Goal: Check status: Check status

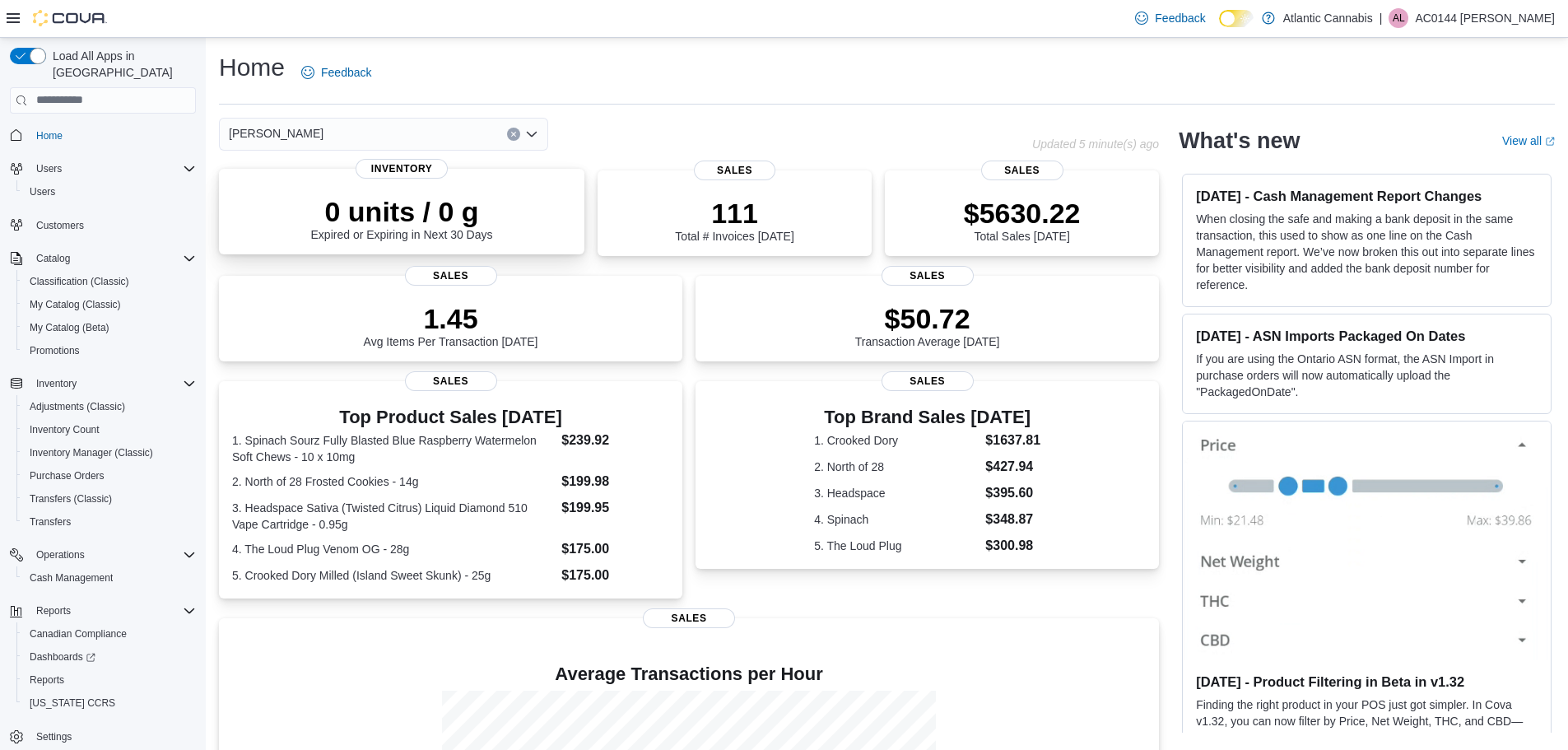
click at [507, 200] on div "0 units / 0 g Expired or Expiring in Next 30 Days" at bounding box center [402, 214] width 339 height 53
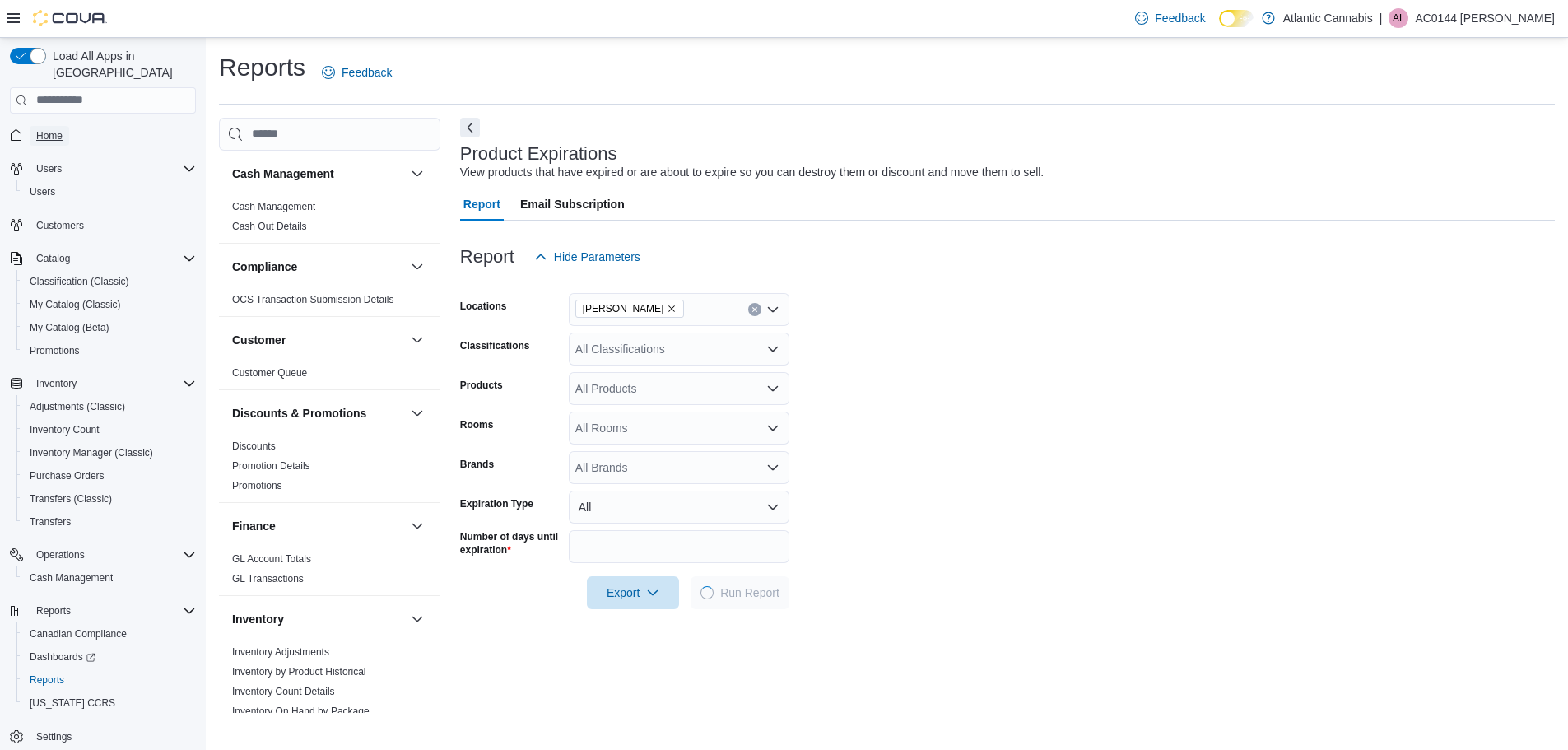
click at [45, 130] on span "Home" at bounding box center [49, 136] width 26 height 13
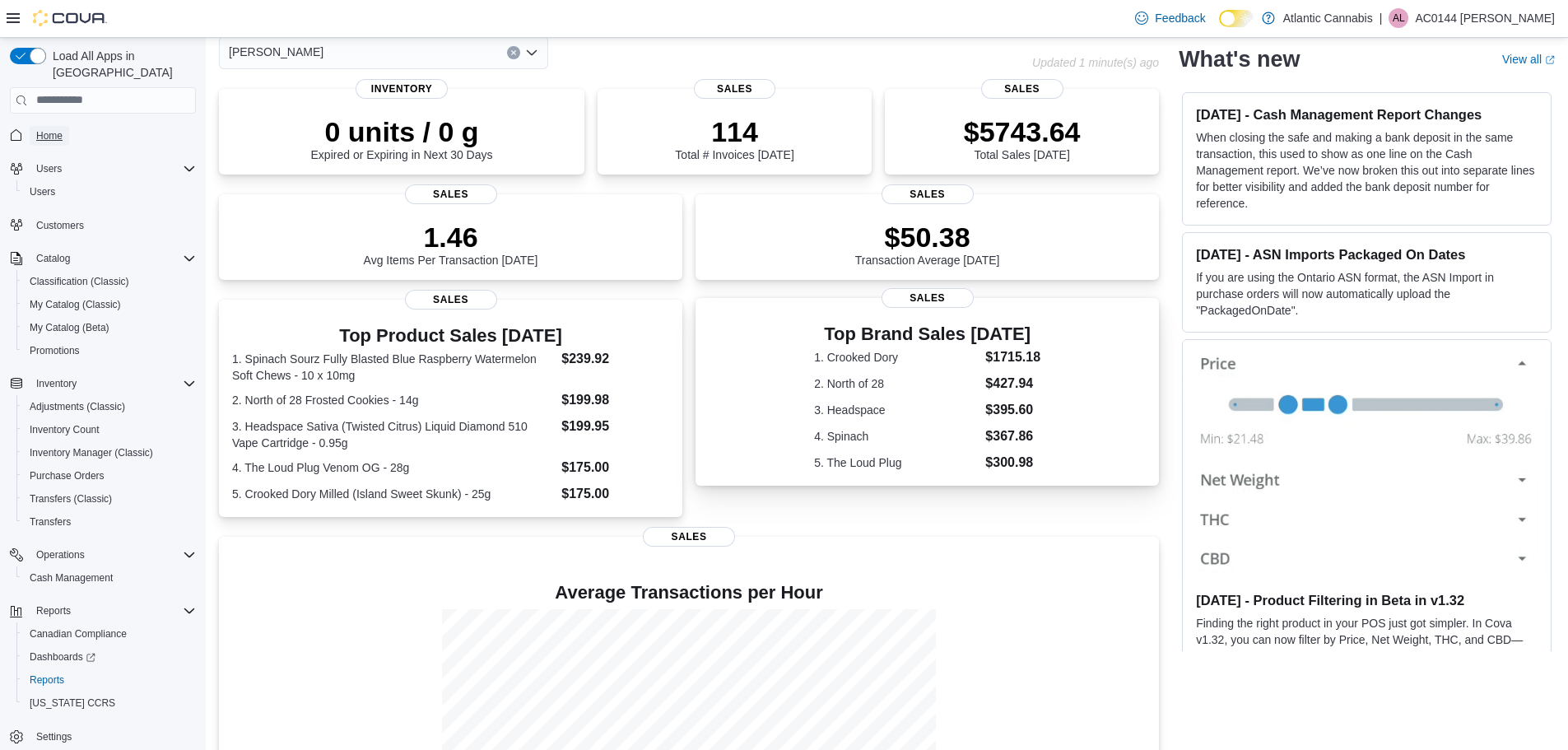
scroll to position [83, 0]
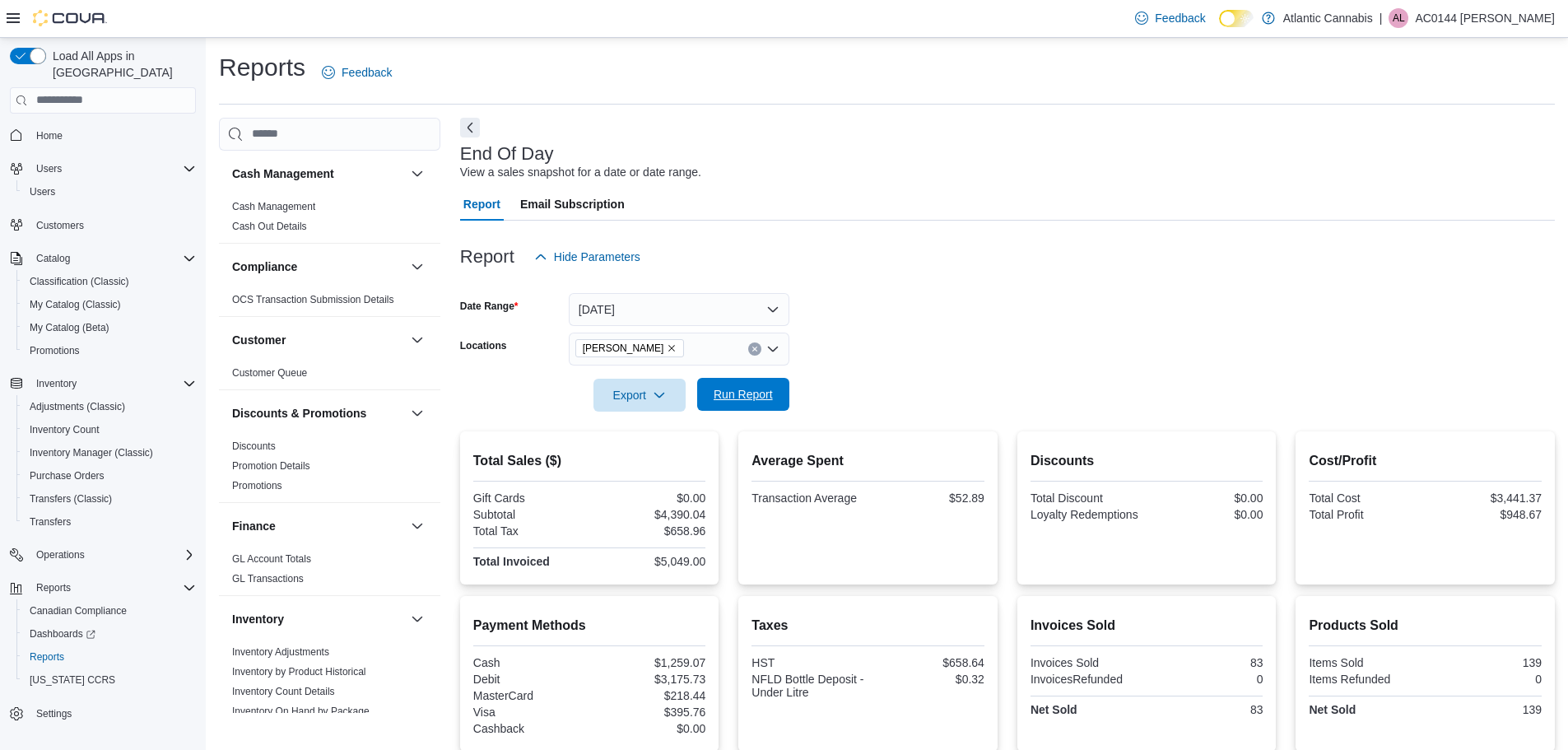
scroll to position [781, 0]
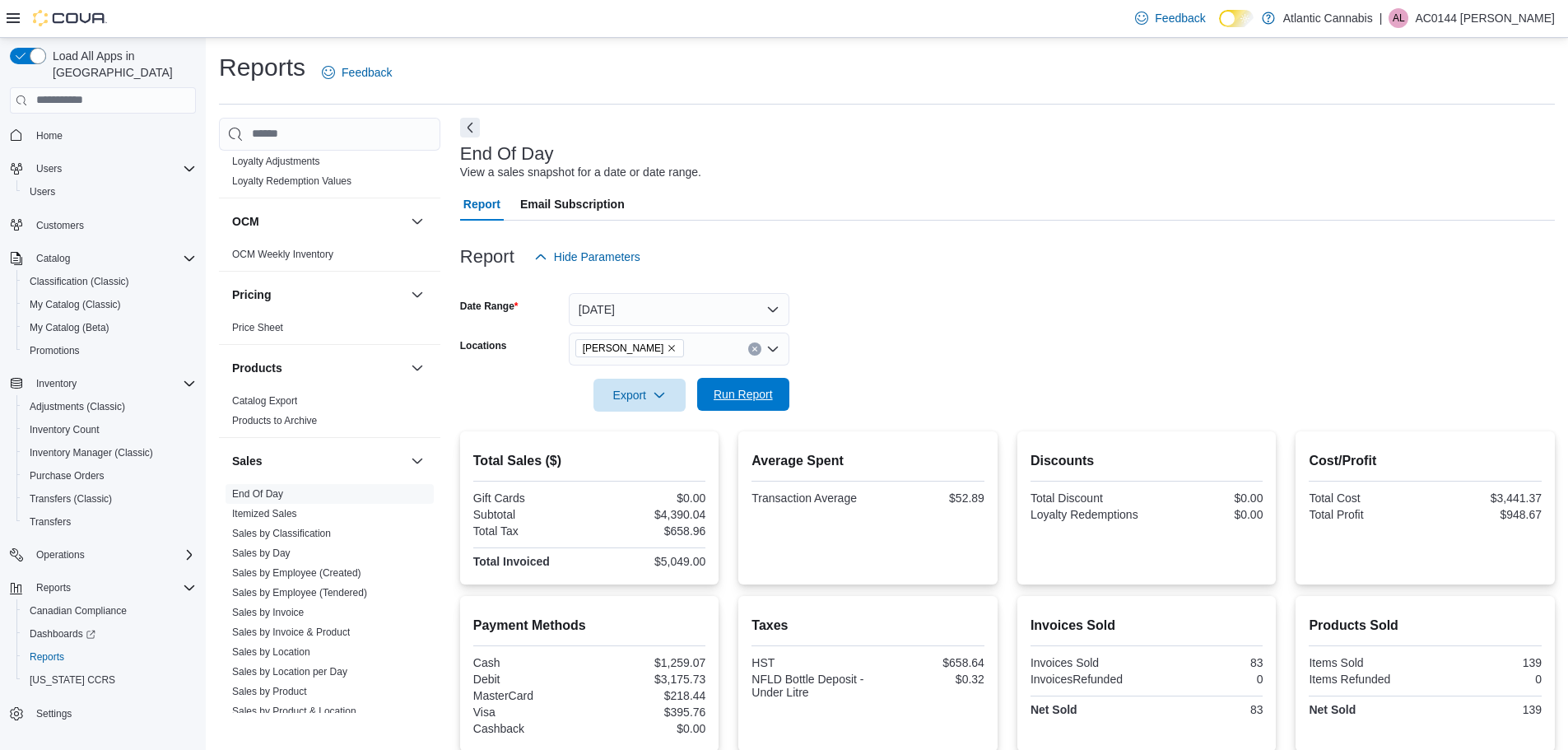
click at [760, 390] on span "Run Report" at bounding box center [743, 394] width 59 height 17
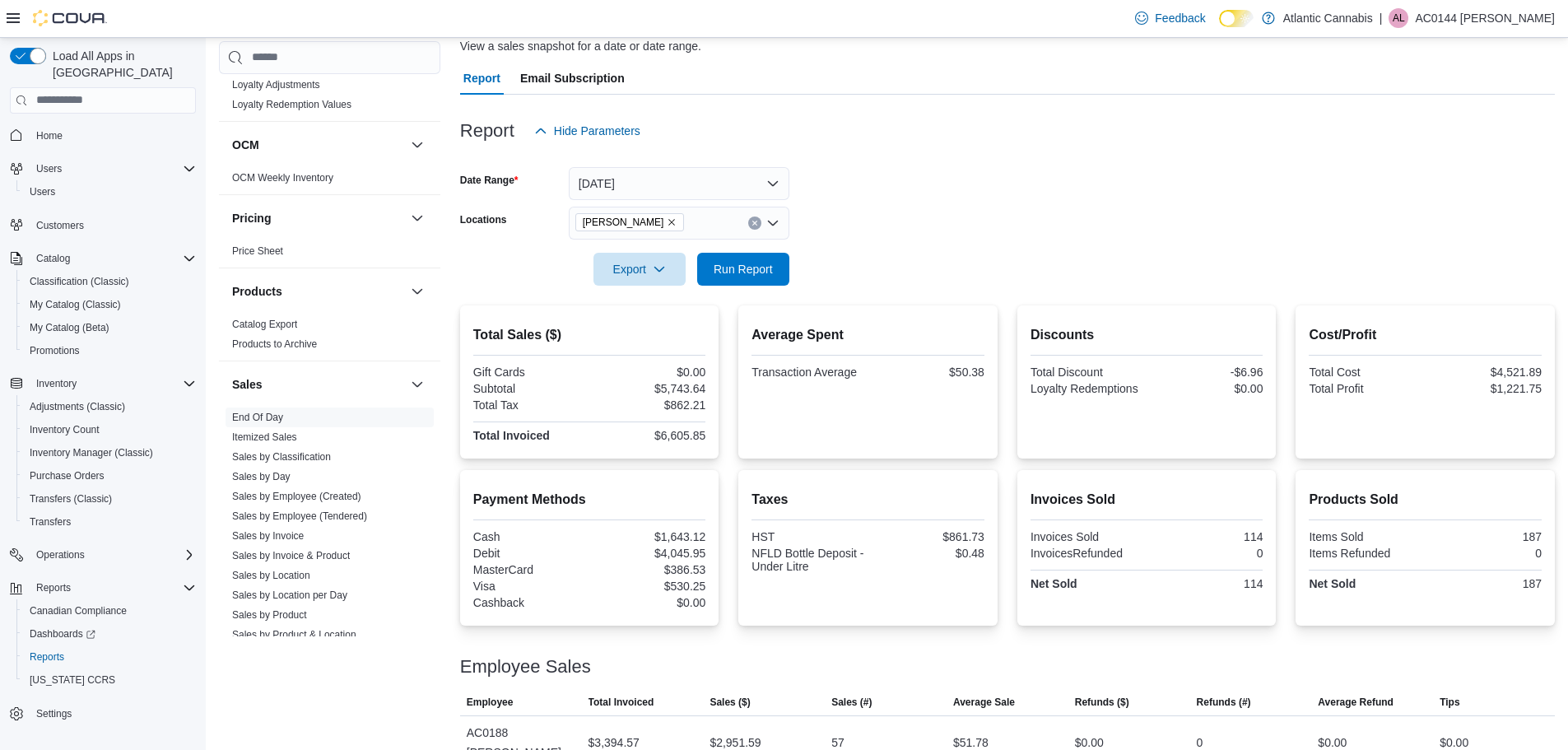
scroll to position [0, 0]
